Goal: Information Seeking & Learning: Check status

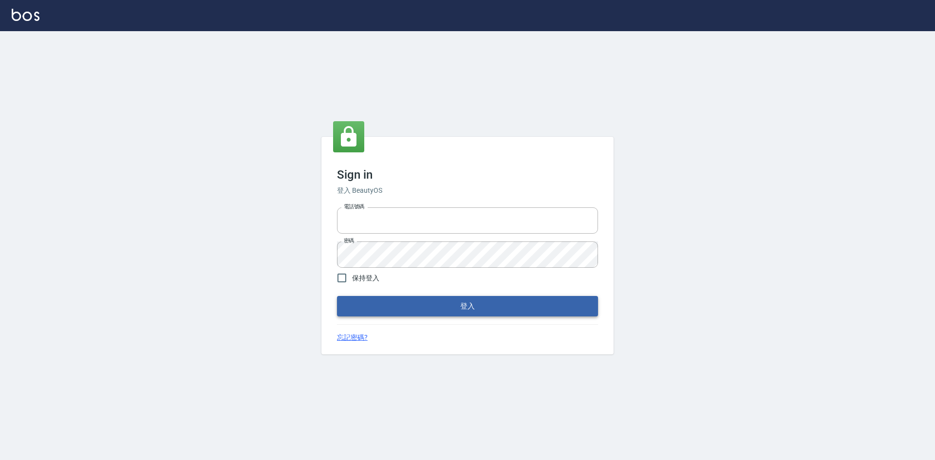
type input "0422211177"
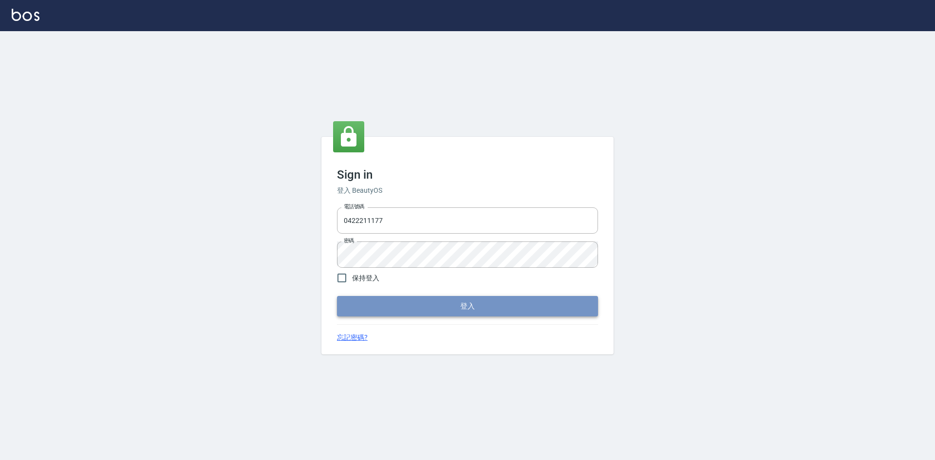
click at [490, 301] on button "登入" at bounding box center [467, 306] width 261 height 20
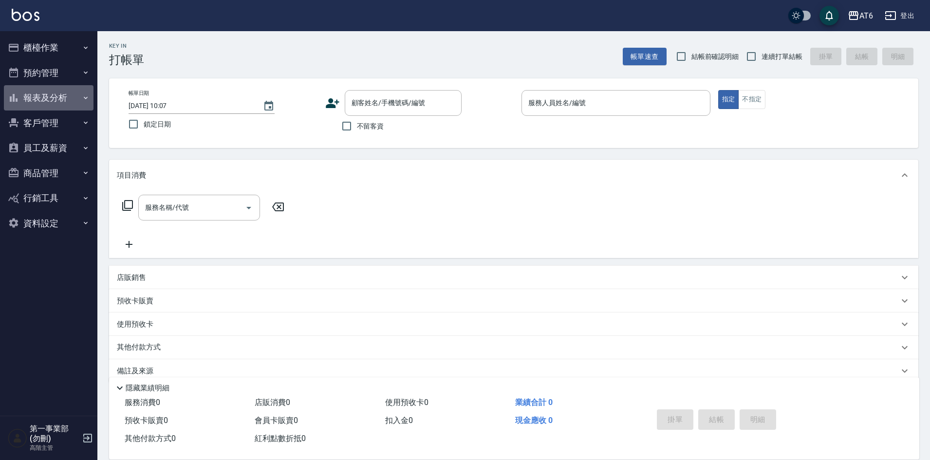
click at [38, 104] on button "報表及分析" at bounding box center [49, 97] width 90 height 25
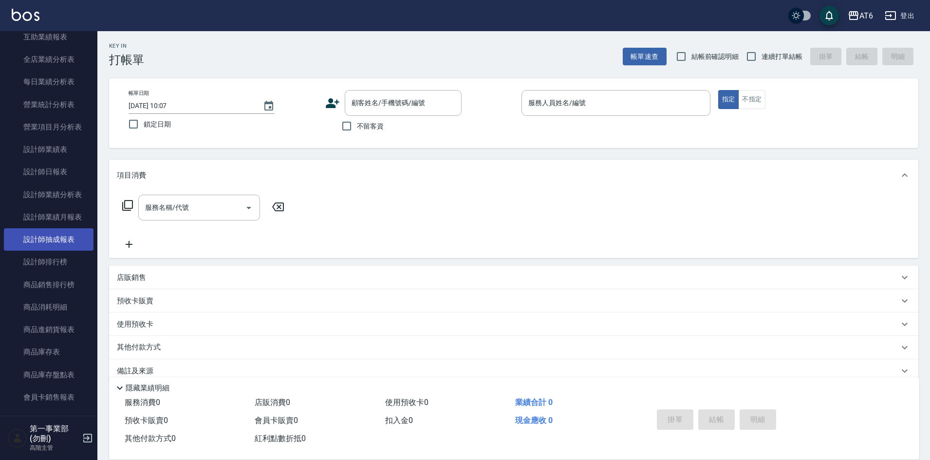
scroll to position [292, 0]
click at [58, 262] on link "設計師排行榜" at bounding box center [49, 261] width 90 height 22
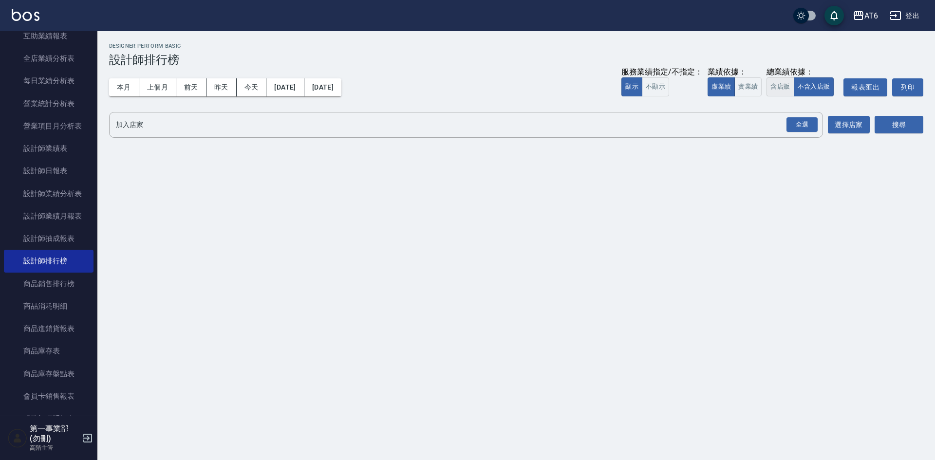
click at [775, 89] on button "含店販" at bounding box center [779, 86] width 27 height 19
click at [808, 124] on div "全選" at bounding box center [801, 124] width 31 height 15
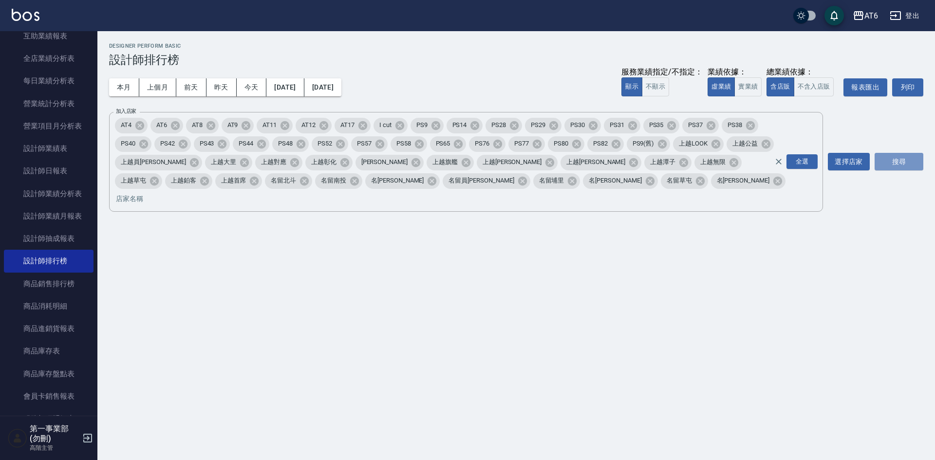
drag, startPoint x: 919, startPoint y: 153, endPoint x: 905, endPoint y: 199, distance: 48.2
click at [918, 153] on button "搜尋" at bounding box center [899, 162] width 49 height 18
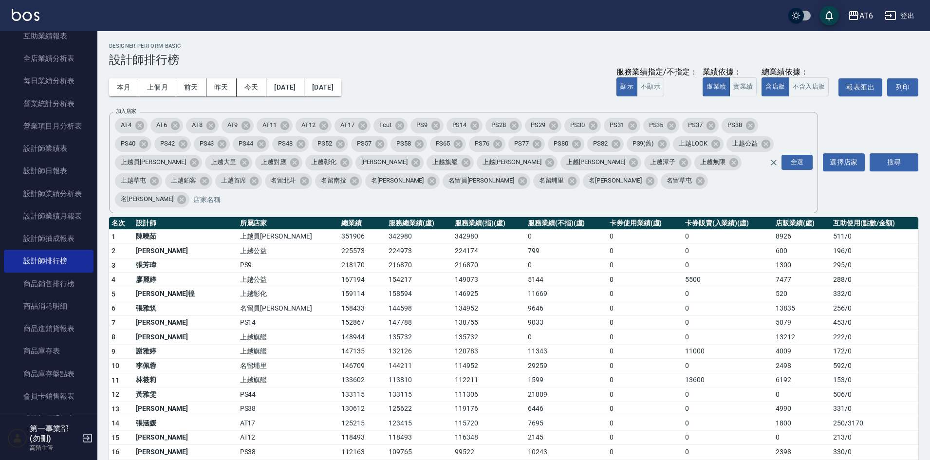
drag, startPoint x: 407, startPoint y: 291, endPoint x: 677, endPoint y: 403, distance: 293.2
click at [452, 301] on td "134952" at bounding box center [488, 308] width 73 height 15
